Goal: Information Seeking & Learning: Find contact information

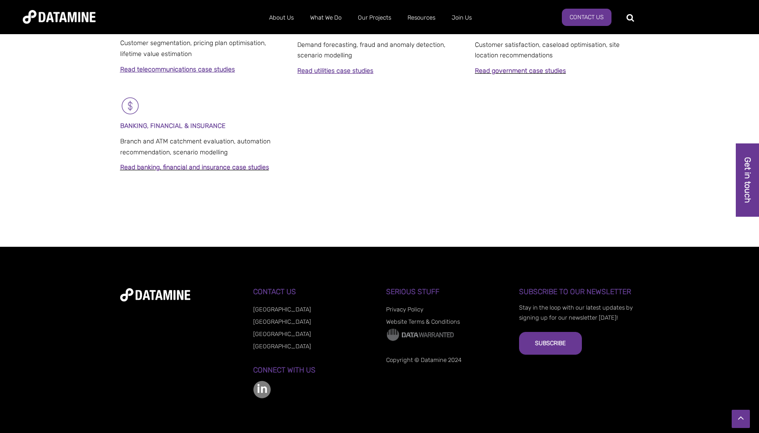
scroll to position [670, 0]
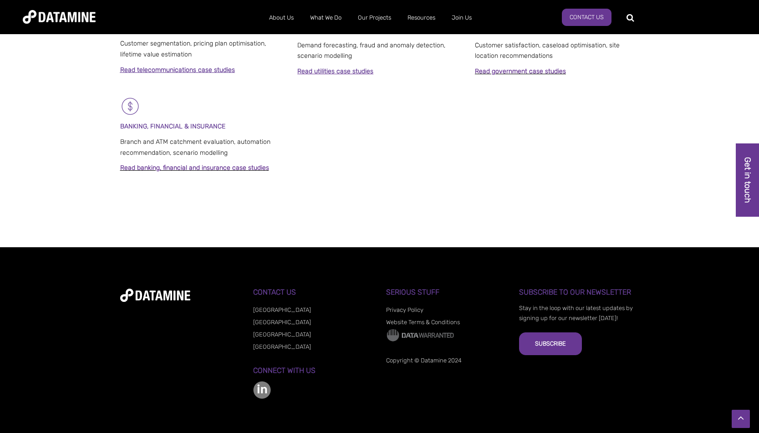
click at [264, 331] on link "[GEOGRAPHIC_DATA]" at bounding box center [282, 334] width 58 height 7
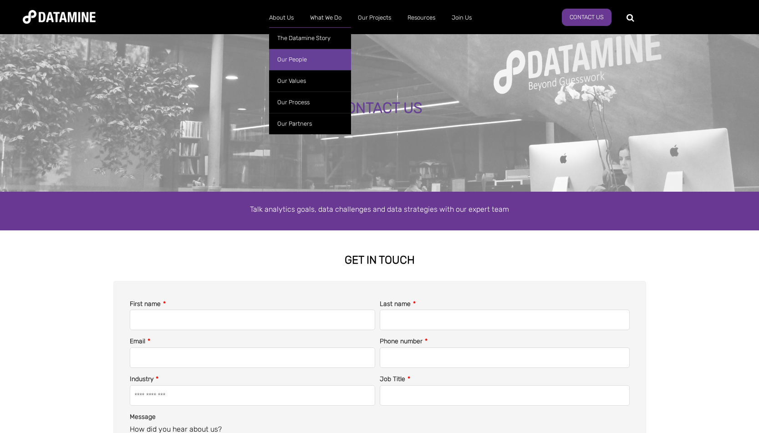
click at [289, 59] on link "Our People" at bounding box center [310, 59] width 82 height 21
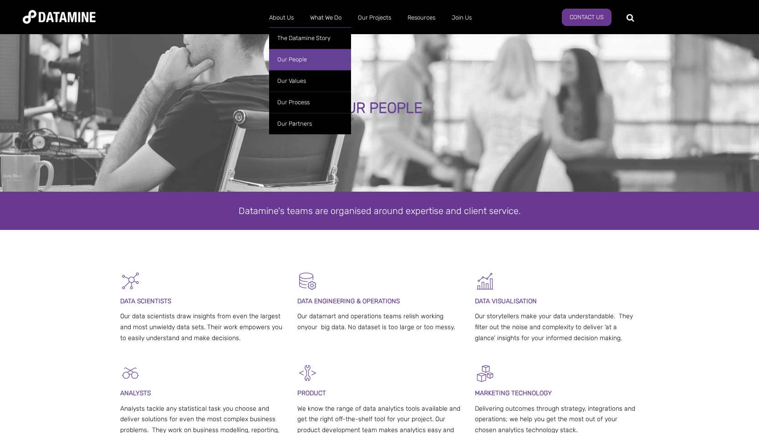
click at [289, 63] on link "Our People" at bounding box center [310, 59] width 82 height 21
click at [289, 57] on link "Our People" at bounding box center [310, 59] width 82 height 21
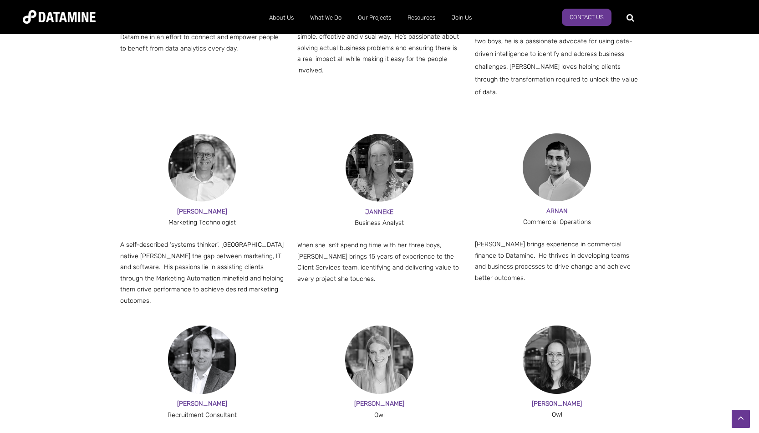
scroll to position [722, 0]
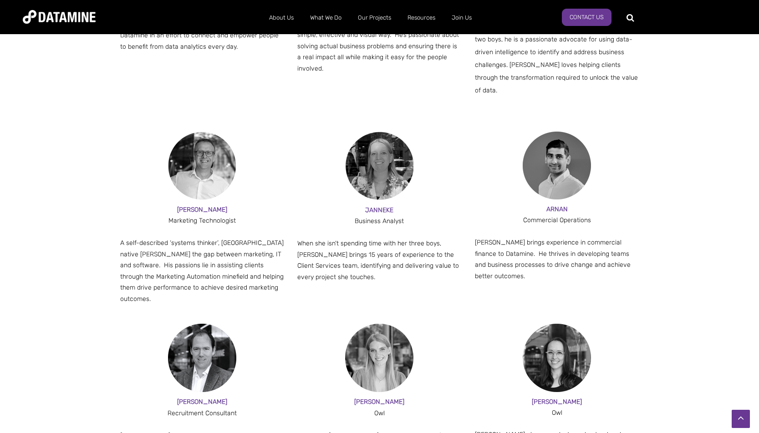
click at [557, 205] on span "ARNAN" at bounding box center [556, 209] width 21 height 8
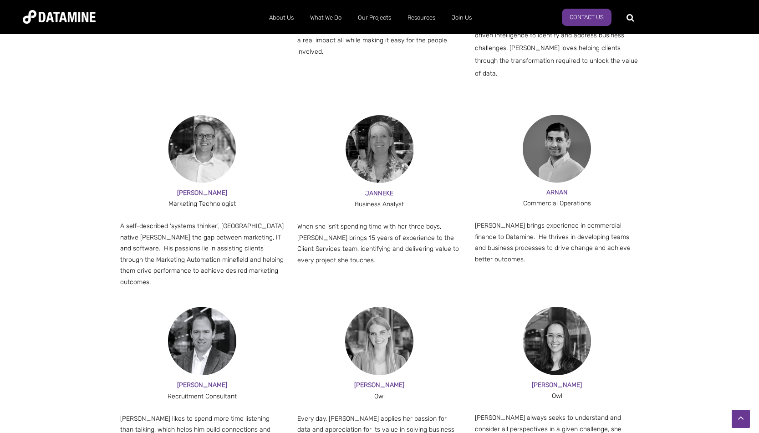
click at [549, 143] on img at bounding box center [557, 149] width 68 height 68
click at [562, 209] on div at bounding box center [557, 214] width 164 height 11
click at [554, 220] on p "[PERSON_NAME] brings experience in commercial finance to Datamine. He thrives i…" at bounding box center [557, 242] width 164 height 45
